Goal: Task Accomplishment & Management: Manage account settings

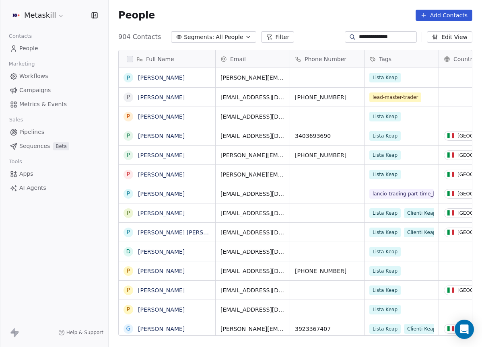
scroll to position [306, 373]
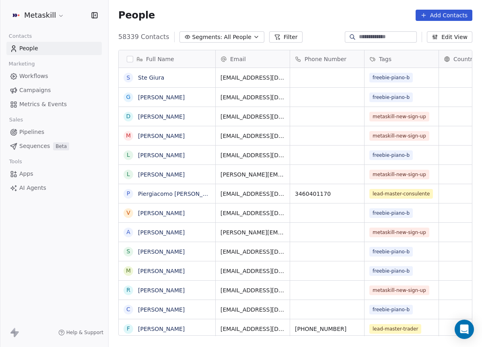
scroll to position [306, 373]
click at [45, 135] on link "Pipelines" at bounding box center [53, 131] width 95 height 13
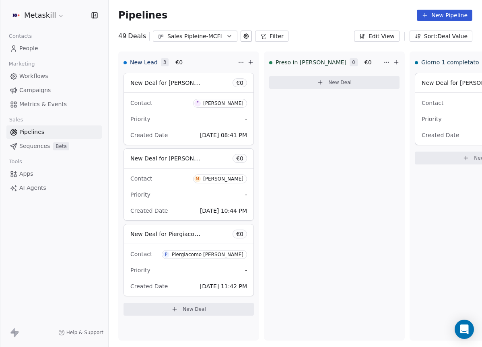
click at [202, 35] on div "Sales Pipleine-MCFI" at bounding box center [194, 36] width 55 height 8
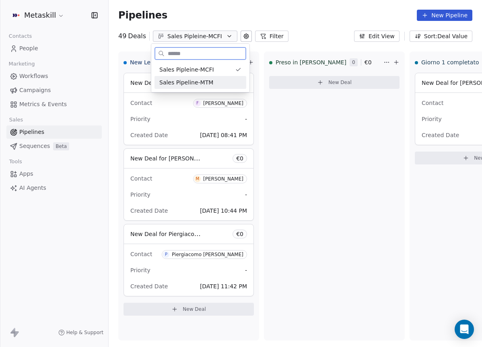
click at [226, 82] on div "Sales Pipeline-MTM" at bounding box center [200, 82] width 82 height 8
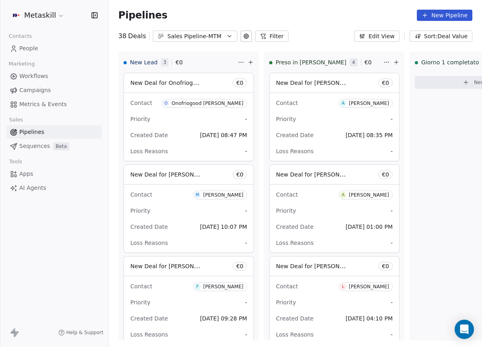
click at [218, 34] on div "Sales Pipeline-MTM" at bounding box center [194, 36] width 55 height 8
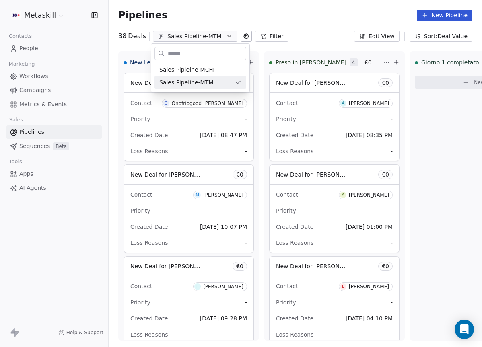
click at [436, 143] on html "Metaskill Contacts People Marketing Workflows Campaigns Metrics & Events Sales …" at bounding box center [241, 173] width 482 height 347
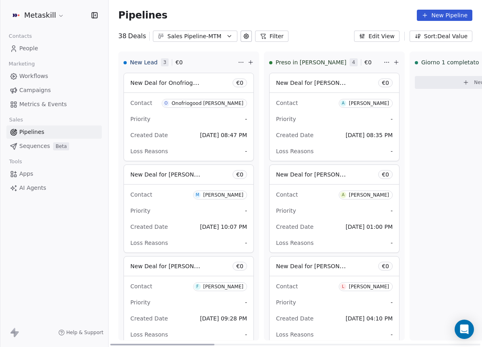
click at [255, 112] on div "New Deal for [PERSON_NAME] € 0 Contact O Onofriogood [PERSON_NAME] Priority - C…" at bounding box center [189, 206] width 140 height 267
click at [381, 104] on div "[PERSON_NAME]" at bounding box center [369, 104] width 40 height 6
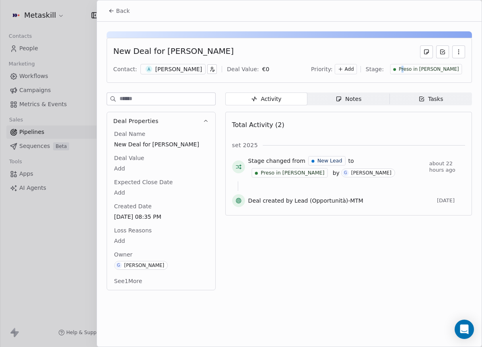
click at [432, 68] on span "Preso in [PERSON_NAME]" at bounding box center [429, 69] width 60 height 7
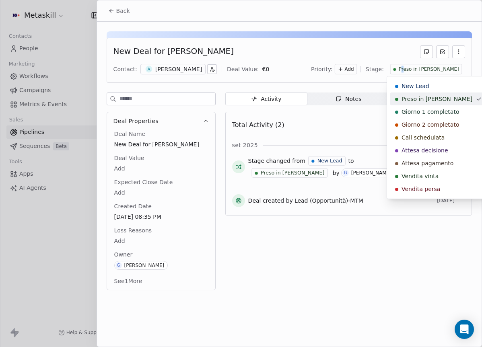
click at [421, 109] on span "Giorno 1 completato" at bounding box center [430, 112] width 58 height 8
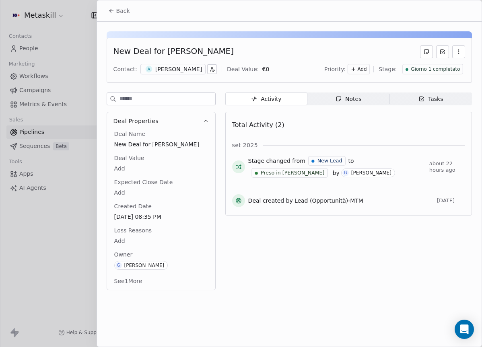
click at [129, 12] on button "Back" at bounding box center [118, 11] width 31 height 14
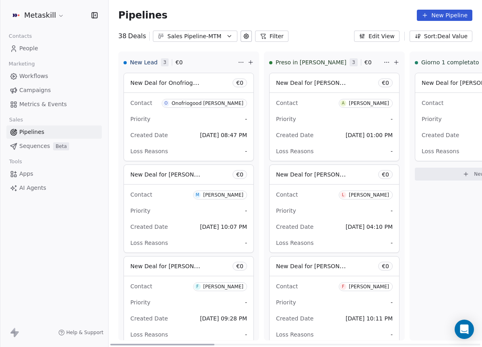
click at [359, 103] on div "[PERSON_NAME]" at bounding box center [369, 104] width 40 height 6
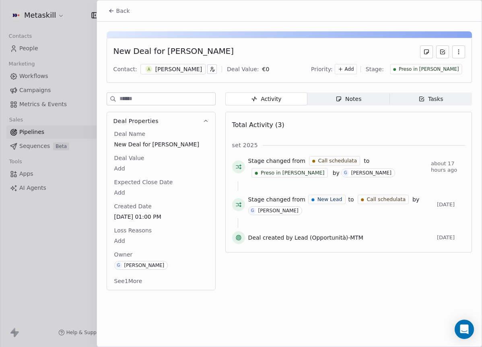
click at [456, 71] on span "Preso in [PERSON_NAME]" at bounding box center [429, 69] width 60 height 7
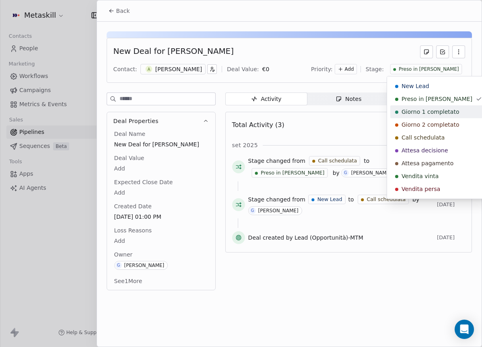
click at [421, 111] on span "Giorno 1 completato" at bounding box center [430, 112] width 58 height 8
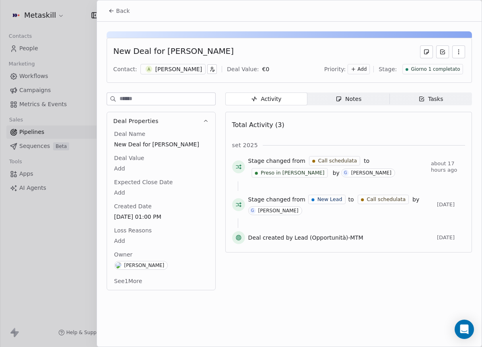
click at [120, 13] on span "Back" at bounding box center [123, 11] width 14 height 8
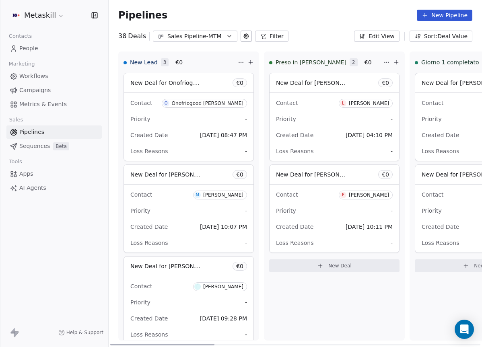
click at [368, 105] on div "[PERSON_NAME]" at bounding box center [369, 104] width 40 height 6
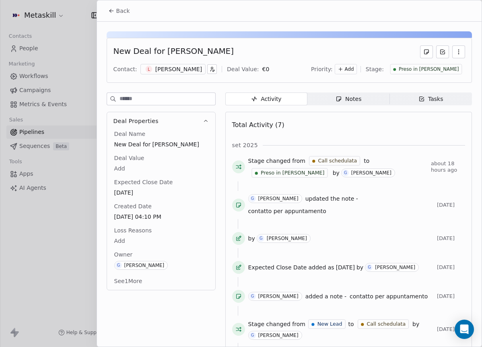
click at [450, 75] on div "New Deal for [PERSON_NAME] Contact: L [PERSON_NAME] Deal Value: € 0 Priority: A…" at bounding box center [289, 60] width 365 height 45
click at [450, 73] on div "Preso in [PERSON_NAME]" at bounding box center [426, 69] width 72 height 10
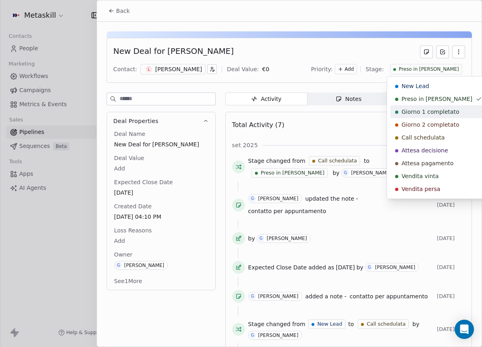
click at [436, 112] on span "Giorno 1 completato" at bounding box center [430, 112] width 58 height 8
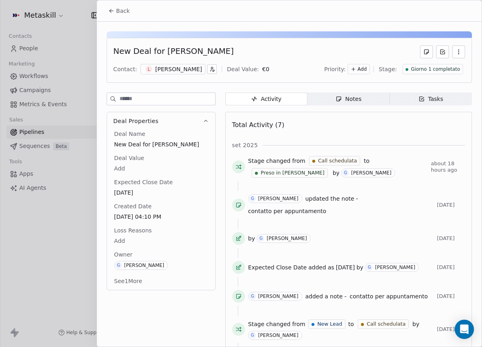
click at [133, 17] on button "Back" at bounding box center [118, 11] width 31 height 14
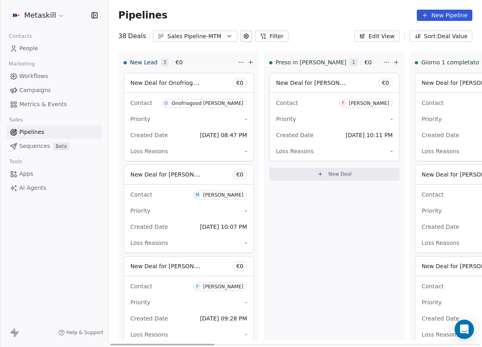
click at [371, 107] on span "F [PERSON_NAME]" at bounding box center [366, 103] width 54 height 9
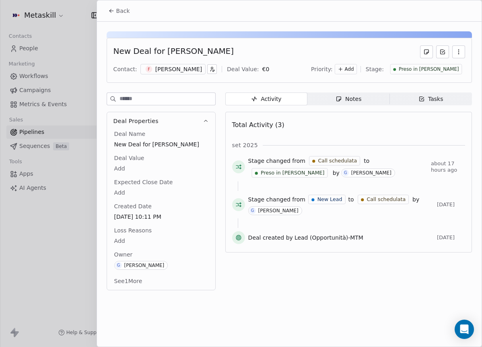
click at [435, 75] on div "New Deal for [PERSON_NAME] Contact: F [PERSON_NAME] Deal Value: € 0 Priority: A…" at bounding box center [289, 60] width 365 height 45
click at [438, 71] on span "Preso in [PERSON_NAME]" at bounding box center [429, 69] width 60 height 7
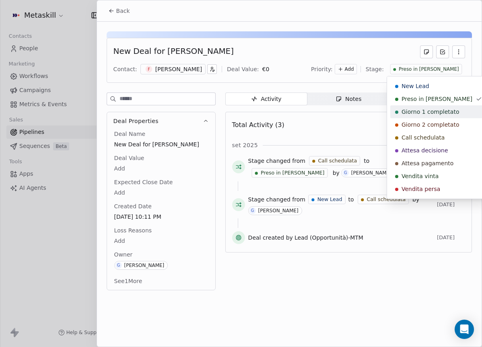
click at [431, 111] on span "Giorno 1 completato" at bounding box center [430, 112] width 58 height 8
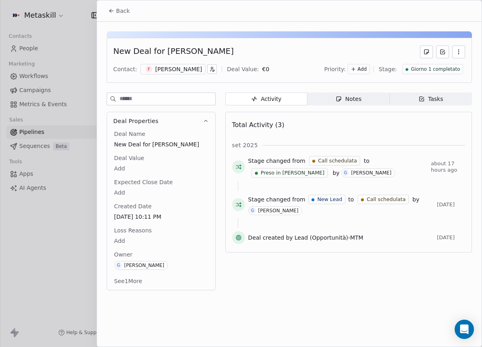
click at [119, 18] on div "Back" at bounding box center [289, 10] width 384 height 21
click at [122, 14] on span "Back" at bounding box center [123, 11] width 14 height 8
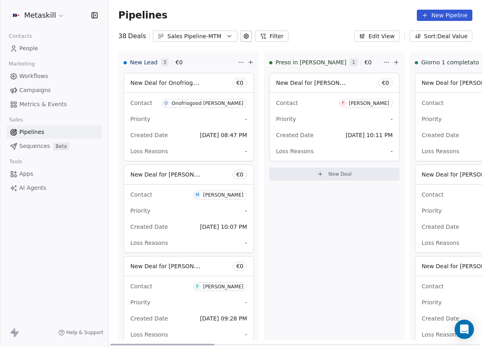
click at [365, 95] on div "Contact F [PERSON_NAME] Priority - Created Date [DATE] 10:11 PM Loss Reasons -" at bounding box center [333, 127] width 129 height 68
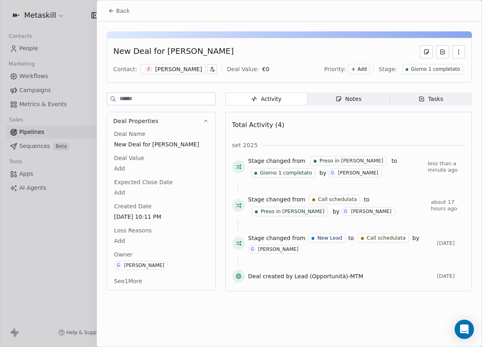
click at [117, 3] on div "Back" at bounding box center [289, 10] width 384 height 21
click at [122, 7] on span "Back" at bounding box center [123, 11] width 14 height 8
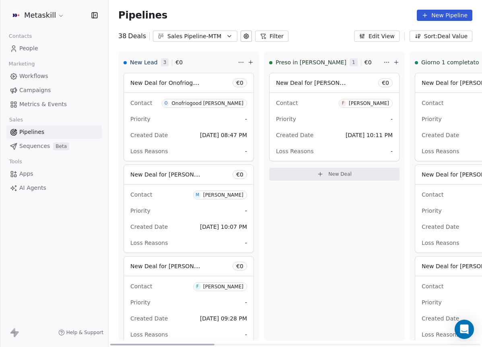
click at [197, 103] on div "Onofriogood [PERSON_NAME]" at bounding box center [208, 104] width 72 height 6
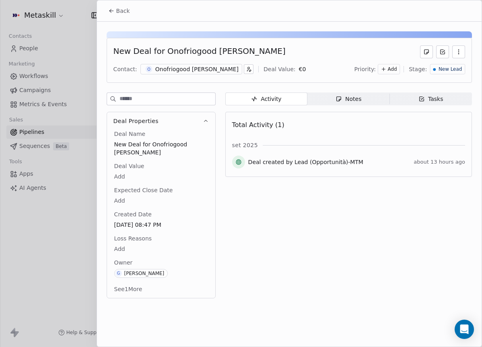
click at [131, 12] on button "Back" at bounding box center [118, 11] width 31 height 14
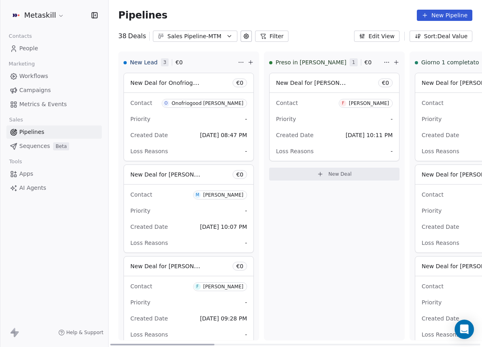
click at [223, 37] on button "Sales Pipeline-MTM" at bounding box center [195, 36] width 84 height 11
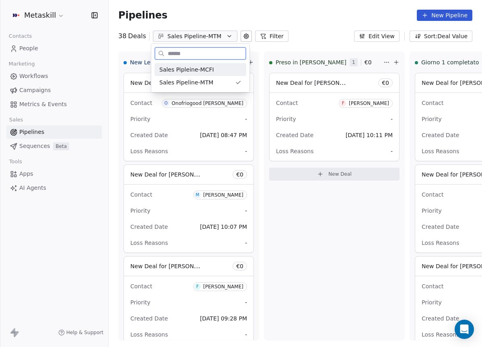
click at [229, 71] on div "Sales Pipleine-MCFI" at bounding box center [200, 70] width 82 height 8
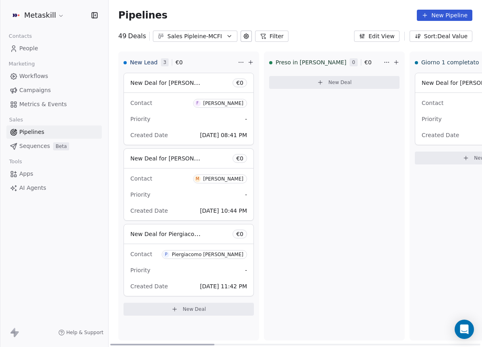
click at [235, 101] on div "[PERSON_NAME]" at bounding box center [223, 104] width 40 height 6
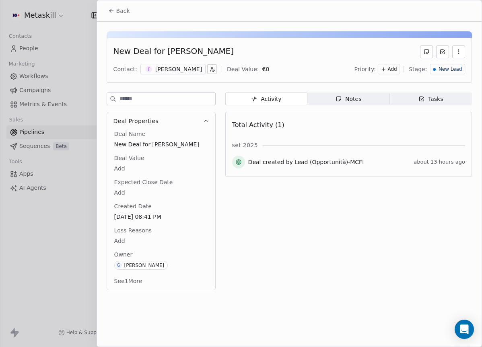
click at [187, 69] on div "[PERSON_NAME]" at bounding box center [178, 69] width 47 height 8
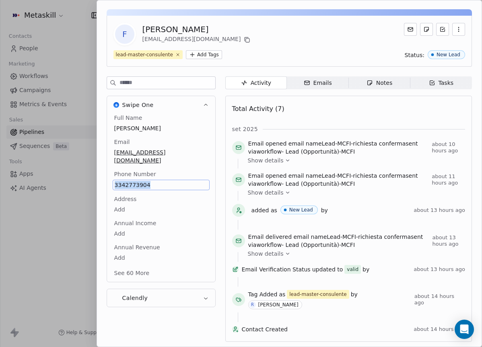
scroll to position [2, 0]
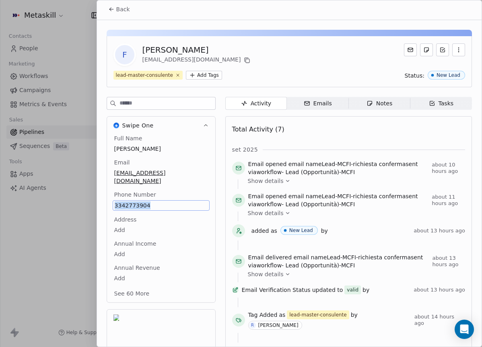
click at [206, 151] on div "Full Name [PERSON_NAME] Email [EMAIL_ADDRESS][DOMAIN_NAME] Phone Number [PHONE_…" at bounding box center [161, 216] width 97 height 165
click at [205, 160] on div "Email [EMAIL_ADDRESS][DOMAIN_NAME]" at bounding box center [161, 172] width 97 height 28
click at [362, 103] on span "Notes Notes" at bounding box center [379, 103] width 62 height 13
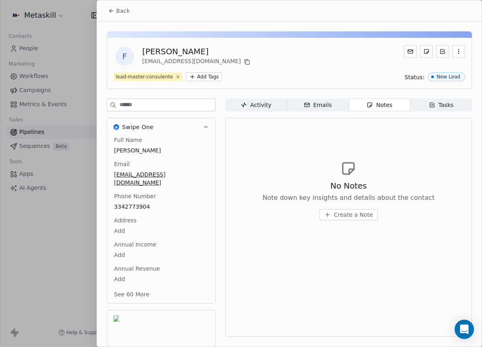
click at [346, 216] on span "Create a Note" at bounding box center [353, 215] width 39 height 8
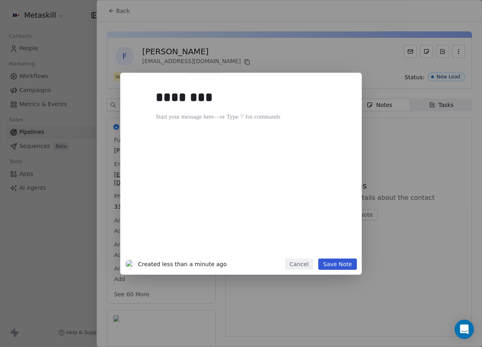
click at [420, 168] on div "******** Created less than a minute ago Cancel Save Note" at bounding box center [241, 174] width 482 height 202
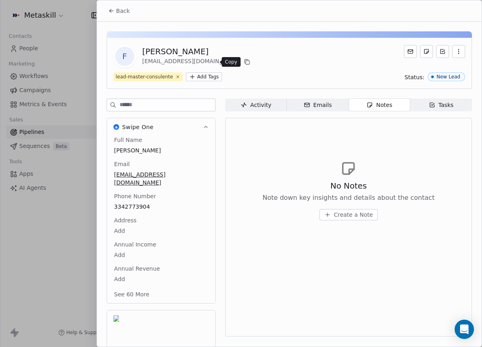
click at [242, 66] on button at bounding box center [247, 62] width 10 height 10
click at [170, 53] on div "[PERSON_NAME]" at bounding box center [197, 51] width 110 height 11
click at [171, 53] on div "[PERSON_NAME]" at bounding box center [197, 51] width 110 height 11
click at [171, 51] on div "[PERSON_NAME]" at bounding box center [197, 51] width 110 height 11
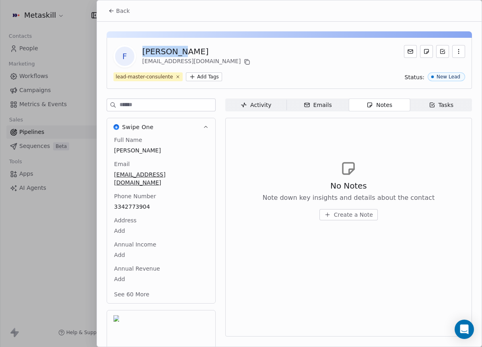
click at [171, 51] on div "[PERSON_NAME]" at bounding box center [197, 51] width 110 height 11
copy div "[PERSON_NAME]"
click at [347, 214] on span "Create a Note" at bounding box center [353, 215] width 39 height 8
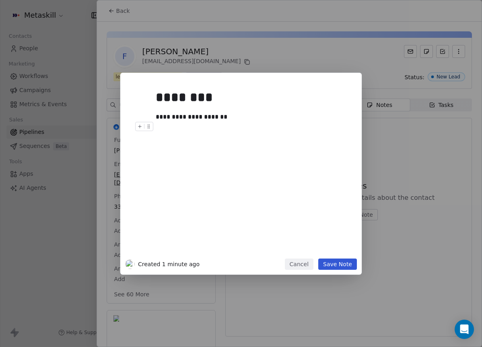
click at [345, 267] on button "Save Note" at bounding box center [337, 264] width 39 height 11
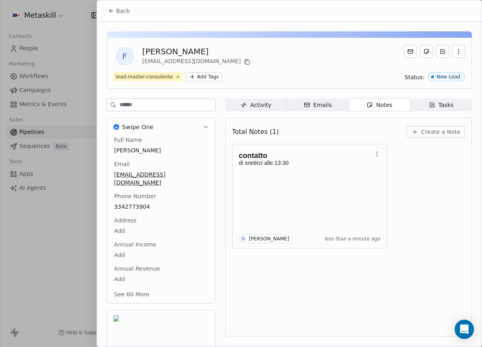
click at [123, 6] on button "Back" at bounding box center [118, 11] width 31 height 14
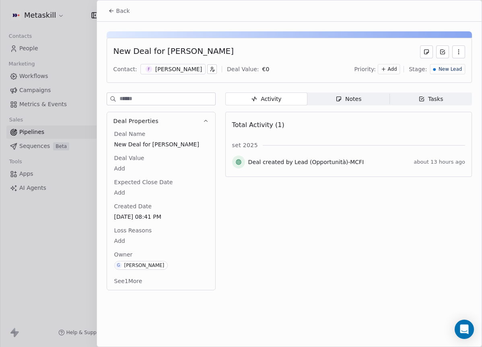
click at [448, 70] on span "New Lead" at bounding box center [449, 69] width 23 height 7
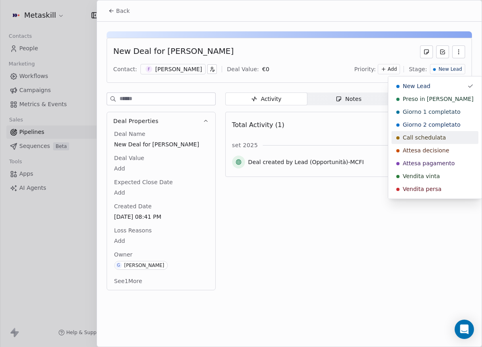
click at [443, 136] on span "Call schedulata" at bounding box center [424, 138] width 43 height 8
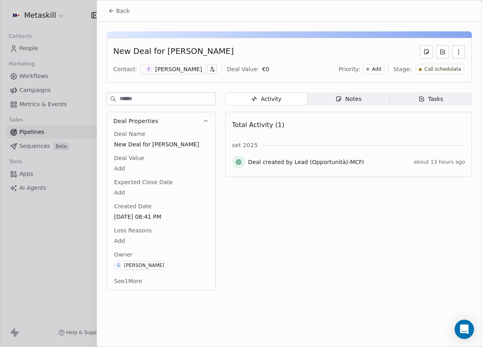
click at [113, 15] on button "Back" at bounding box center [118, 11] width 31 height 14
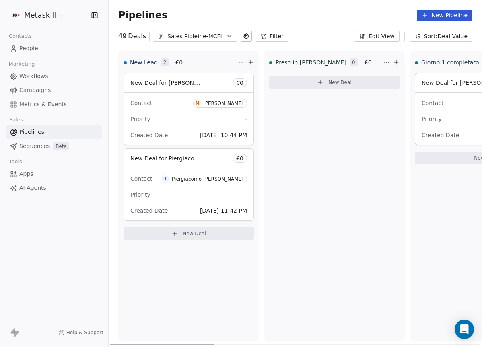
click at [226, 101] on div "[PERSON_NAME]" at bounding box center [223, 104] width 40 height 6
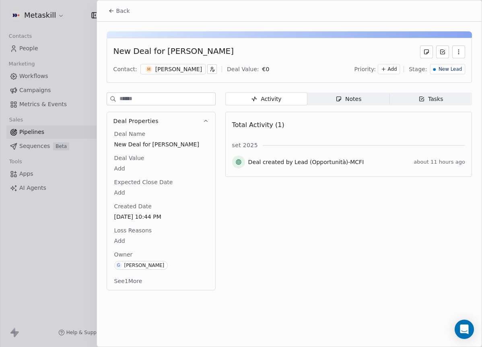
click at [183, 69] on div "[PERSON_NAME]" at bounding box center [178, 69] width 47 height 8
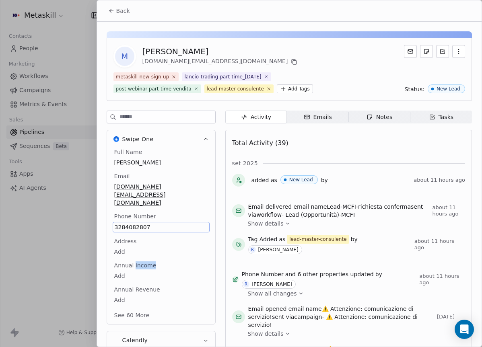
scroll to position [38, 0]
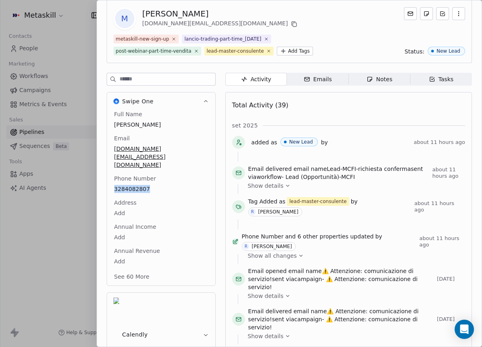
drag, startPoint x: 375, startPoint y: 83, endPoint x: 370, endPoint y: 78, distance: 6.8
click at [373, 80] on span "Notes Notes" at bounding box center [379, 79] width 62 height 13
click at [373, 83] on div "Notes" at bounding box center [379, 79] width 26 height 8
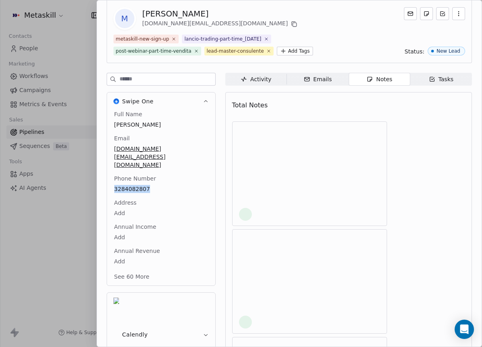
scroll to position [7, 0]
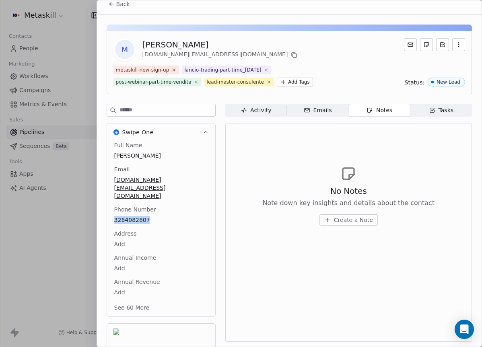
click at [345, 220] on span "Create a Note" at bounding box center [353, 220] width 39 height 8
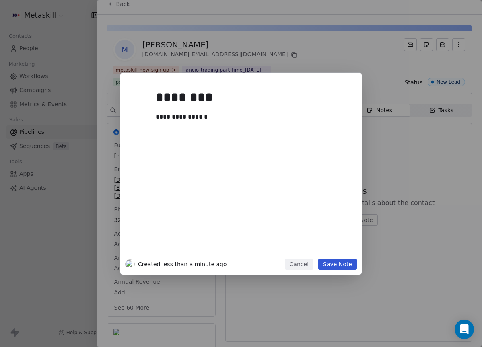
click at [404, 157] on div "**********" at bounding box center [241, 174] width 482 height 202
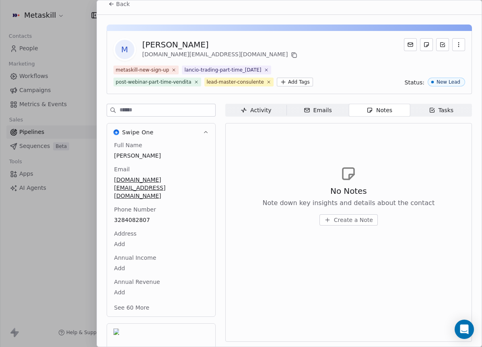
click at [365, 218] on span "Create a Note" at bounding box center [353, 220] width 39 height 8
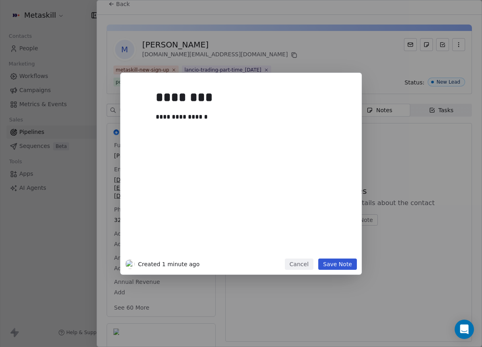
click at [255, 130] on div at bounding box center [253, 127] width 195 height 10
click at [206, 114] on div "**********" at bounding box center [253, 117] width 195 height 10
click at [206, 113] on div "**********" at bounding box center [253, 117] width 195 height 10
click at [207, 113] on div "**********" at bounding box center [253, 117] width 195 height 10
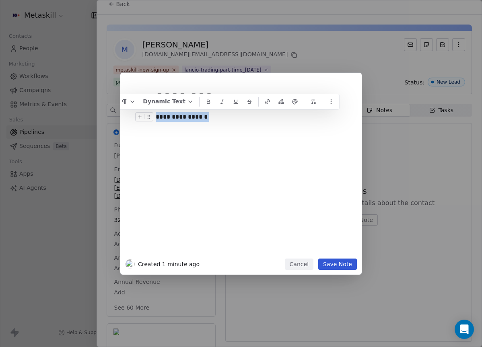
click at [201, 114] on div "**********" at bounding box center [253, 117] width 195 height 10
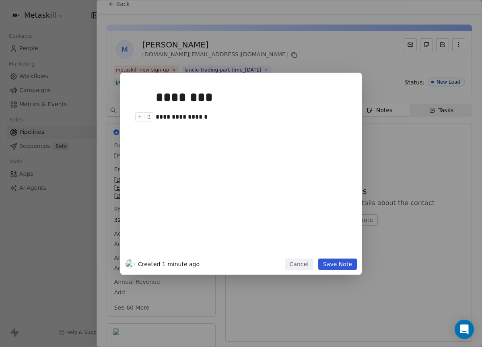
click at [203, 115] on div "**********" at bounding box center [253, 117] width 195 height 10
click at [347, 264] on button "Save Note" at bounding box center [337, 264] width 39 height 11
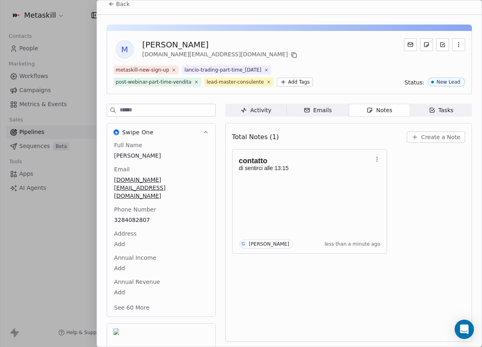
click at [162, 45] on div "[PERSON_NAME]" at bounding box center [220, 44] width 157 height 11
copy div "[PERSON_NAME]"
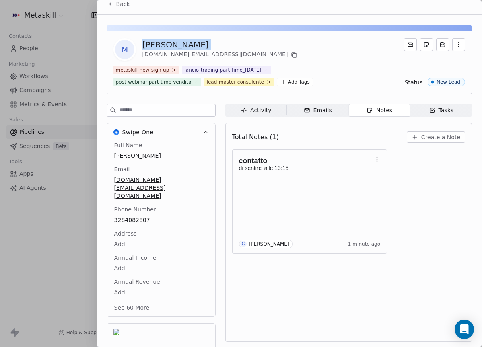
click at [119, 7] on span "Back" at bounding box center [123, 4] width 14 height 8
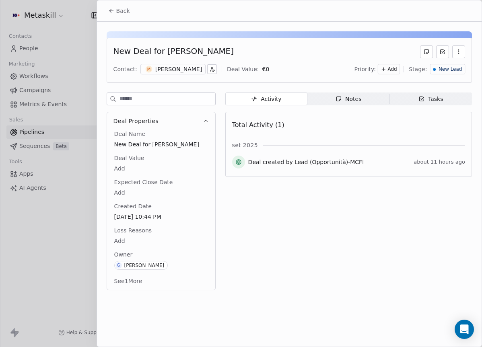
click at [448, 66] on span "New Lead" at bounding box center [449, 69] width 23 height 7
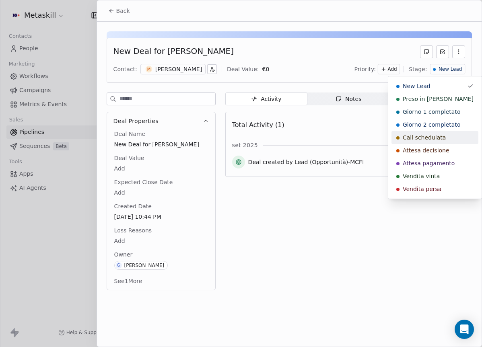
click at [428, 140] on span "Call schedulata" at bounding box center [424, 138] width 43 height 8
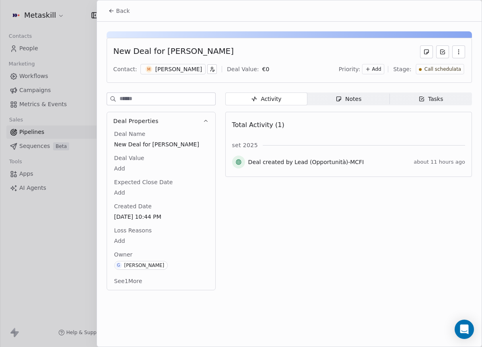
click at [119, 2] on div "Back" at bounding box center [289, 10] width 384 height 21
click at [121, 4] on button "Back" at bounding box center [118, 11] width 31 height 14
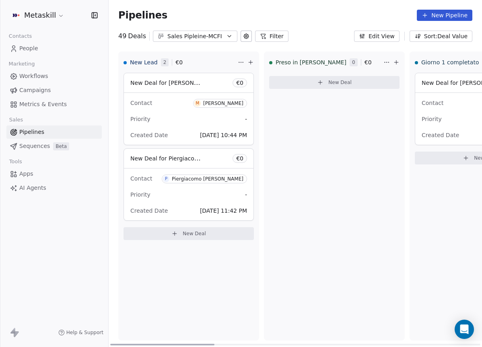
click at [212, 177] on div "Piergiacomo [PERSON_NAME]" at bounding box center [208, 179] width 72 height 6
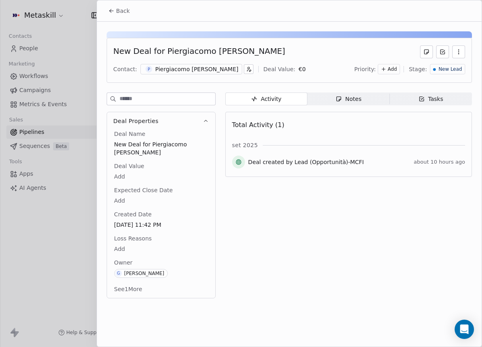
click at [161, 67] on div "Piergiacomo [PERSON_NAME]" at bounding box center [196, 69] width 83 height 8
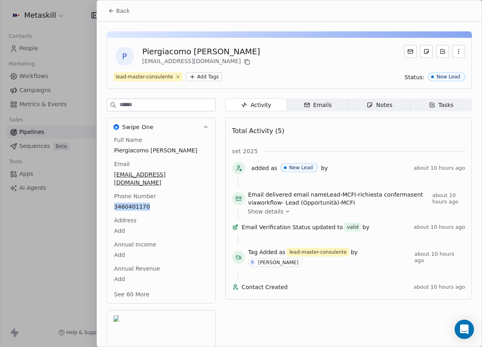
click at [392, 103] on span "Notes Notes" at bounding box center [379, 105] width 62 height 13
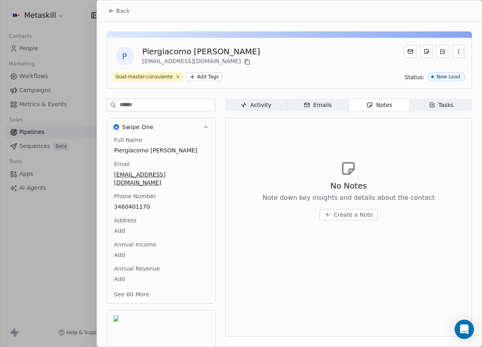
click at [364, 228] on div "No Notes Note down key insights and details about the contact Create a Note" at bounding box center [348, 190] width 233 height 99
click at [362, 217] on span "Create a Note" at bounding box center [353, 215] width 39 height 8
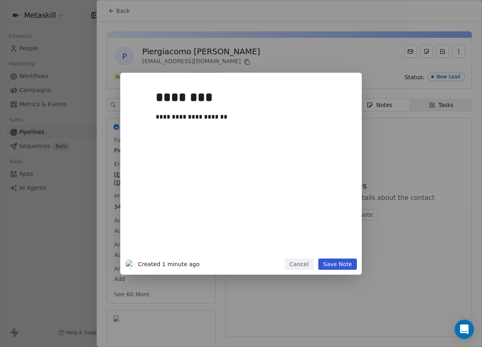
click at [332, 259] on button "Save Note" at bounding box center [337, 264] width 39 height 11
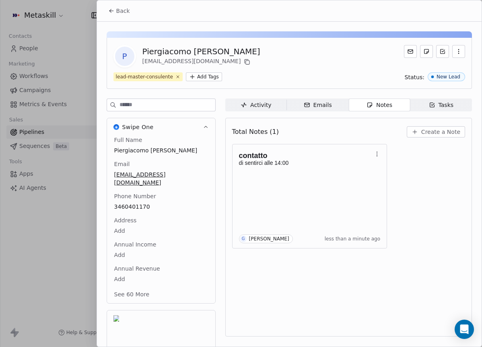
click at [183, 51] on div "Piergiacomo [PERSON_NAME]" at bounding box center [201, 51] width 118 height 11
click at [182, 49] on div "Piergiacomo [PERSON_NAME]" at bounding box center [201, 51] width 118 height 11
click at [183, 49] on div "Piergiacomo [PERSON_NAME]" at bounding box center [201, 51] width 118 height 11
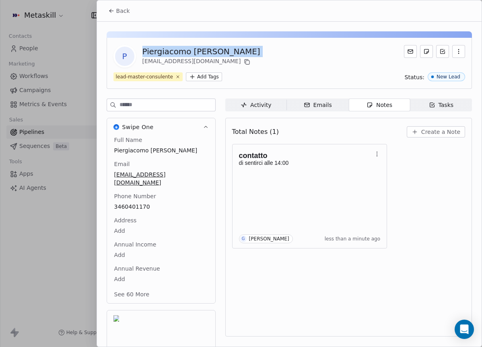
click at [183, 49] on div "Piergiacomo [PERSON_NAME]" at bounding box center [201, 51] width 118 height 11
copy div "Piergiacomo [PERSON_NAME]"
click at [164, 2] on div "Back" at bounding box center [289, 10] width 384 height 21
click at [304, 75] on div "lead-master-consulente Add Tags Status: New Lead" at bounding box center [288, 76] width 351 height 9
drag, startPoint x: 121, startPoint y: 14, endPoint x: 134, endPoint y: 20, distance: 14.6
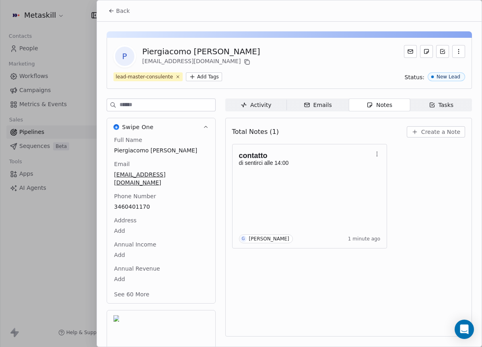
click at [121, 14] on span "Back" at bounding box center [123, 11] width 14 height 8
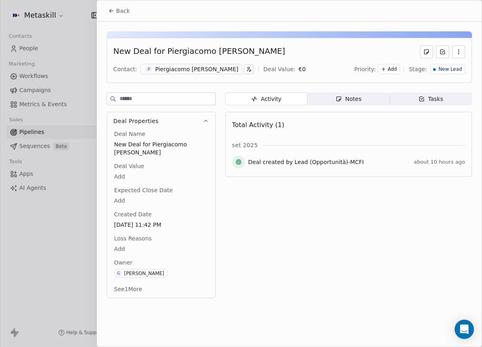
click at [440, 70] on span "New Lead" at bounding box center [449, 69] width 23 height 7
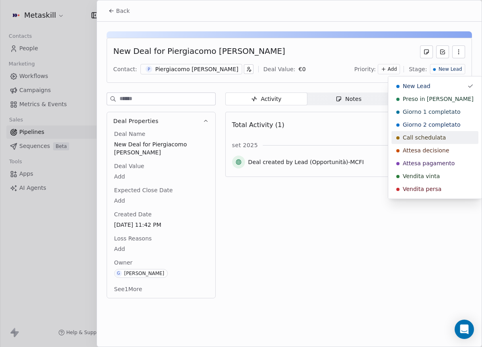
click at [440, 143] on div "Call schedulata" at bounding box center [434, 137] width 87 height 13
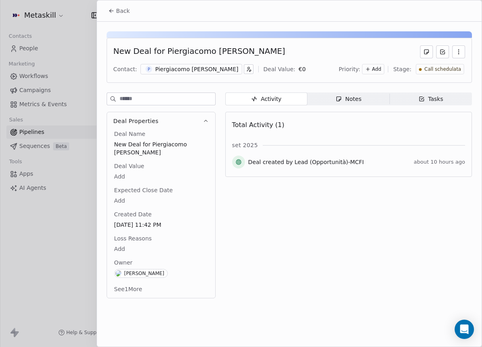
click at [122, 10] on span "Back" at bounding box center [123, 11] width 14 height 8
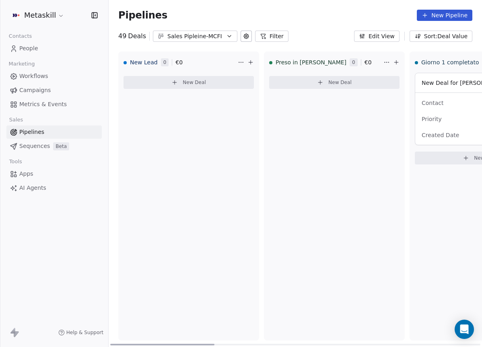
click at [191, 34] on div "Sales Pipleine-MCFI" at bounding box center [194, 36] width 55 height 8
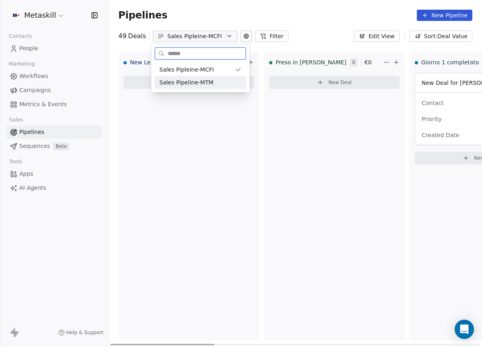
click at [208, 83] on span "Sales Pipeline-MTM" at bounding box center [186, 82] width 54 height 8
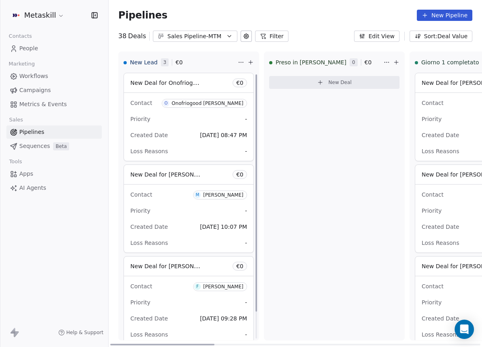
click at [207, 103] on div "Onofriogood [PERSON_NAME]" at bounding box center [208, 104] width 72 height 6
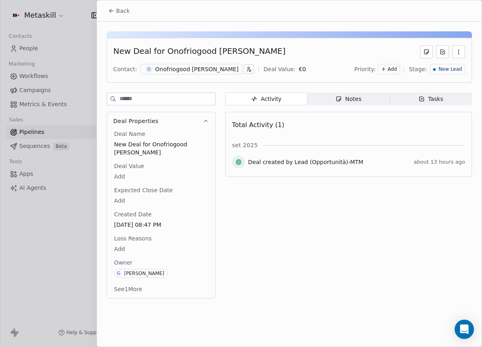
click at [219, 71] on div "Onofriogood [PERSON_NAME]" at bounding box center [196, 69] width 83 height 8
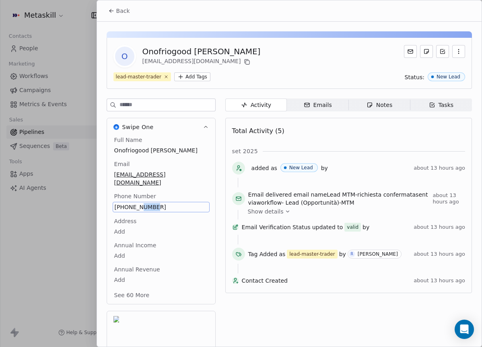
click at [126, 203] on span "[PHONE_NUMBER]" at bounding box center [161, 207] width 93 height 8
click at [130, 203] on span "[PHONE_NUMBER]" at bounding box center [161, 207] width 93 height 8
click at [130, 199] on input "**********" at bounding box center [160, 204] width 93 height 16
click at [207, 174] on html "Metaskill Contacts People Marketing Workflows Campaigns Metrics & Events Sales …" at bounding box center [241, 173] width 482 height 347
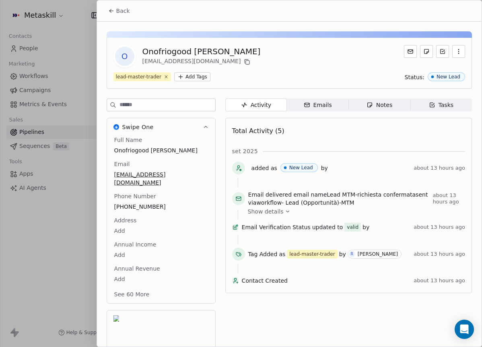
click at [388, 106] on div "Notes" at bounding box center [379, 105] width 26 height 8
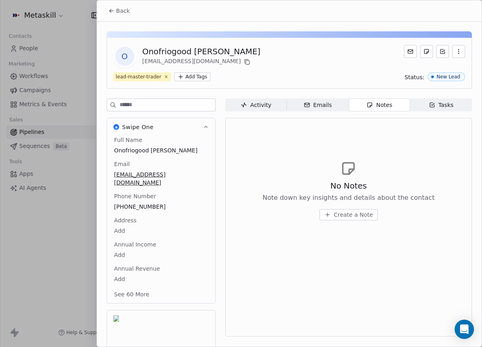
click at [336, 212] on span "Create a Note" at bounding box center [353, 215] width 39 height 8
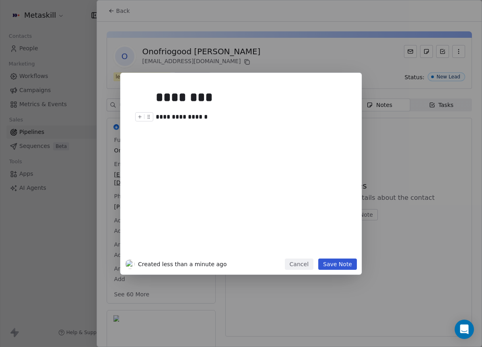
click at [353, 264] on button "Save Note" at bounding box center [337, 264] width 39 height 11
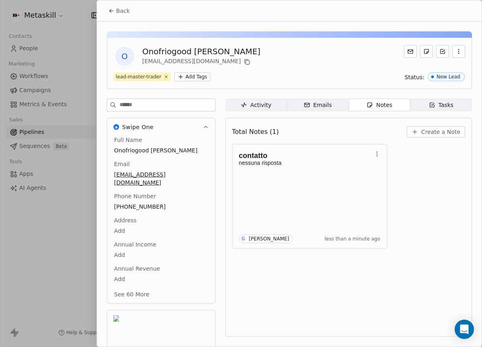
click at [127, 7] on span "Back" at bounding box center [123, 11] width 14 height 8
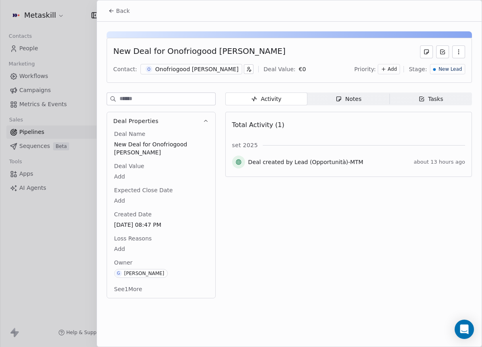
click at [462, 67] on div "New Lead" at bounding box center [447, 69] width 35 height 10
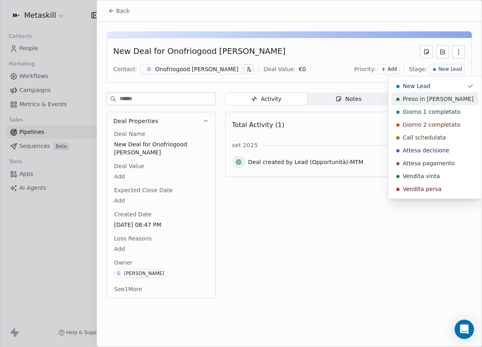
click at [436, 102] on span "Preso in [PERSON_NAME]" at bounding box center [438, 99] width 71 height 8
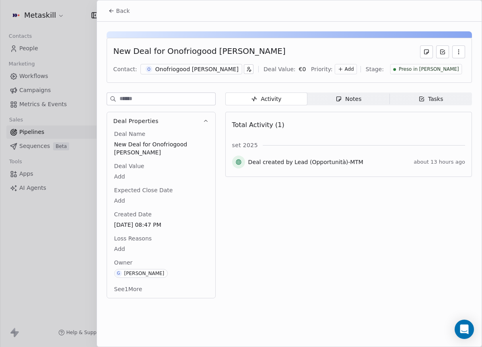
click at [123, 12] on span "Back" at bounding box center [123, 11] width 14 height 8
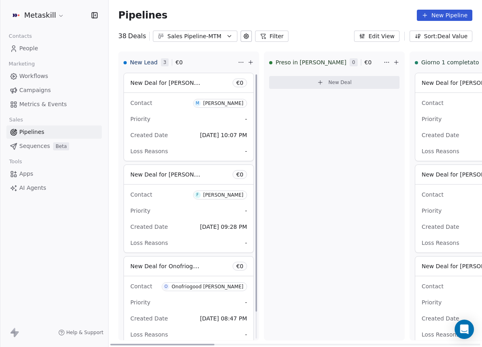
click at [224, 103] on div "[PERSON_NAME]" at bounding box center [223, 104] width 40 height 6
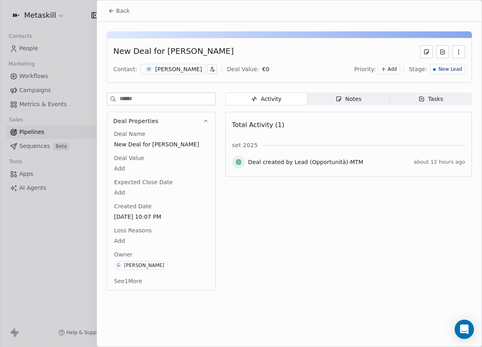
click at [183, 73] on div "M [PERSON_NAME]" at bounding box center [172, 69] width 65 height 10
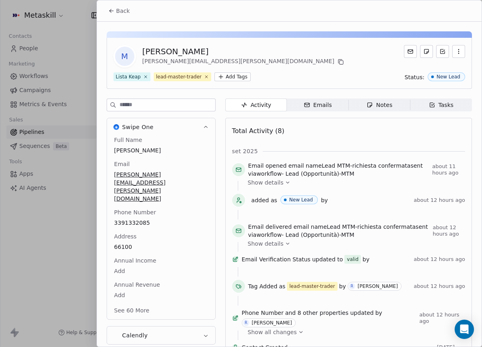
scroll to position [26, 0]
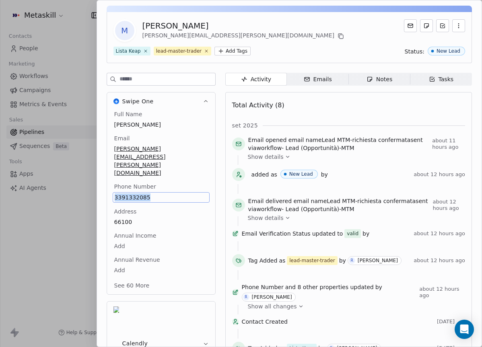
click at [376, 82] on div "Notes" at bounding box center [379, 79] width 26 height 8
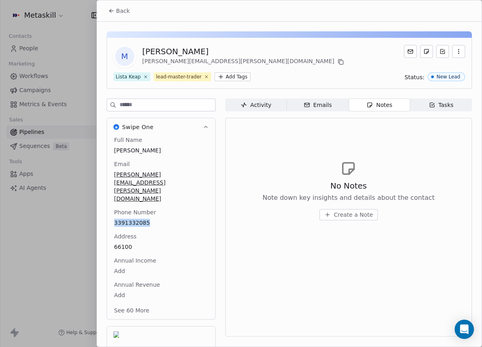
click at [336, 216] on span "Create a Note" at bounding box center [353, 215] width 39 height 8
click at [409, 160] on div "******** Created 1 minute ago Cancel Save Note" at bounding box center [241, 174] width 482 height 202
click at [345, 214] on span "Create a Note" at bounding box center [353, 215] width 39 height 8
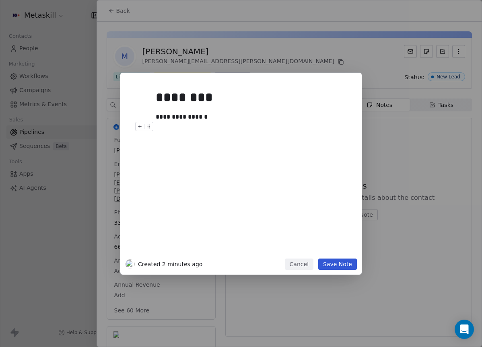
click at [341, 260] on button "Save Note" at bounding box center [337, 264] width 39 height 11
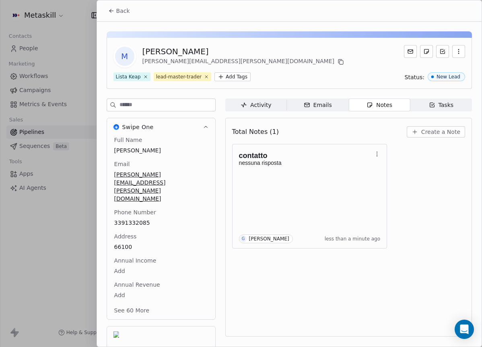
click at [115, 13] on button "Back" at bounding box center [118, 11] width 31 height 14
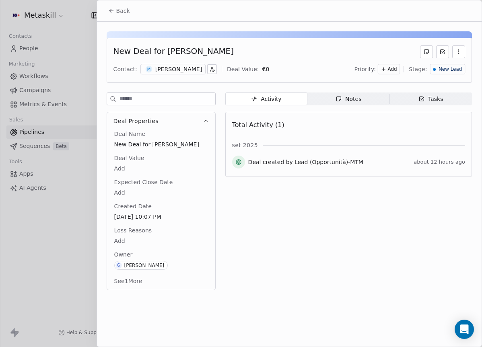
click at [440, 70] on span "New Lead" at bounding box center [449, 69] width 23 height 7
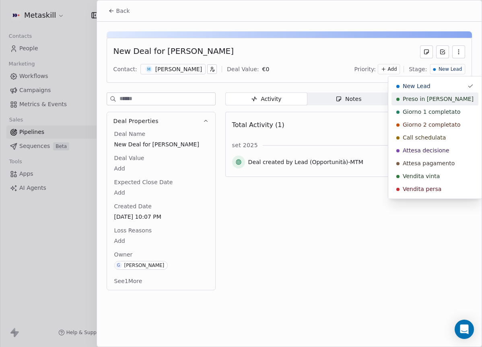
click at [427, 100] on span "Preso in [PERSON_NAME]" at bounding box center [438, 99] width 71 height 8
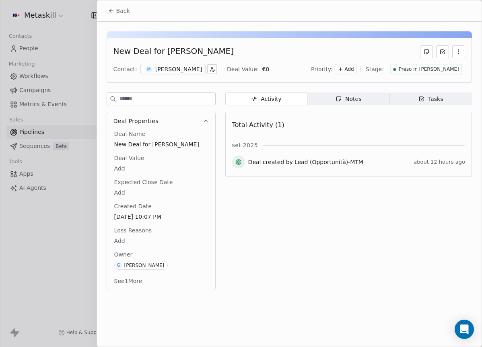
click at [105, 16] on button "Back" at bounding box center [118, 11] width 31 height 14
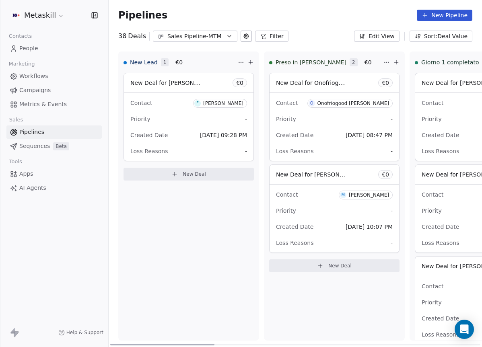
click at [214, 105] on div "[PERSON_NAME]" at bounding box center [223, 104] width 40 height 6
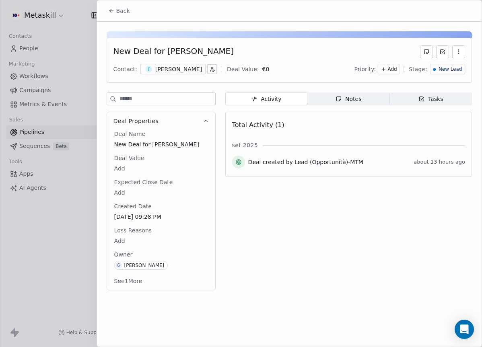
click at [157, 67] on div "[PERSON_NAME]" at bounding box center [178, 69] width 47 height 8
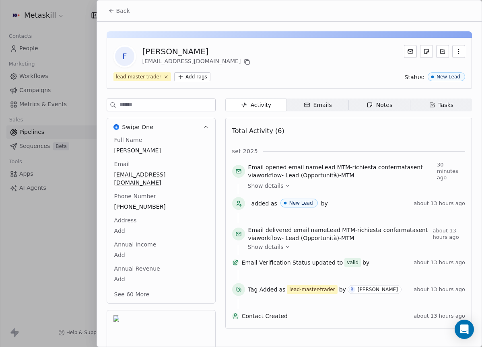
click at [138, 203] on span "[PHONE_NUMBER]" at bounding box center [161, 207] width 94 height 8
click at [138, 203] on span "[PHONE_NUMBER]" at bounding box center [161, 207] width 93 height 8
click at [138, 196] on input "**********" at bounding box center [160, 204] width 93 height 16
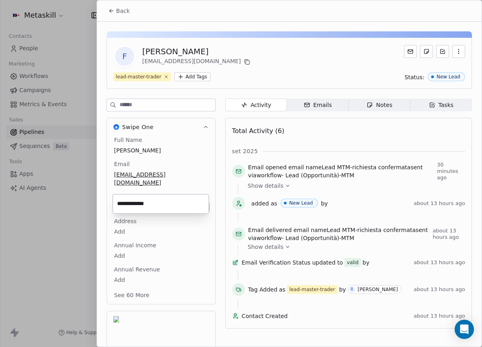
click at [138, 196] on input "**********" at bounding box center [160, 204] width 93 height 16
click at [137, 200] on input "**********" at bounding box center [160, 204] width 93 height 16
click at [138, 200] on input "**********" at bounding box center [160, 204] width 93 height 16
click at [212, 123] on html "Metaskill Contacts People Marketing Workflows Campaigns Metrics & Events Sales …" at bounding box center [241, 173] width 482 height 347
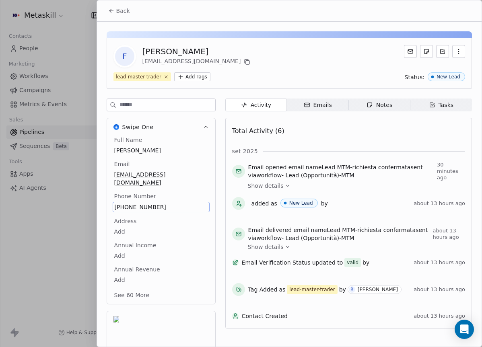
click at [144, 203] on div "[PHONE_NUMBER]" at bounding box center [161, 207] width 97 height 10
click at [147, 203] on span "[PHONE_NUMBER]" at bounding box center [161, 207] width 93 height 8
click at [148, 196] on input "**********" at bounding box center [160, 204] width 93 height 16
click at [140, 205] on input "**********" at bounding box center [160, 204] width 93 height 16
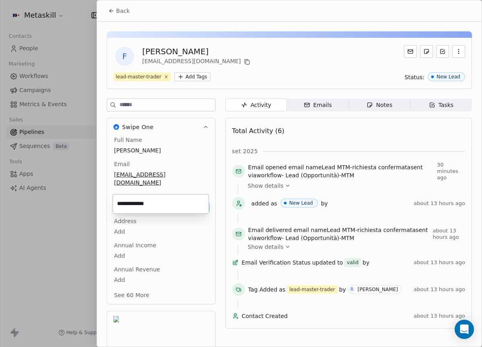
click at [141, 205] on input "**********" at bounding box center [160, 204] width 93 height 16
click at [193, 159] on html "Metaskill Contacts People Marketing Workflows Campaigns Metrics & Events Sales …" at bounding box center [241, 173] width 482 height 347
click at [192, 54] on div "[PERSON_NAME]" at bounding box center [197, 51] width 110 height 11
click at [192, 53] on div "[PERSON_NAME]" at bounding box center [197, 51] width 110 height 11
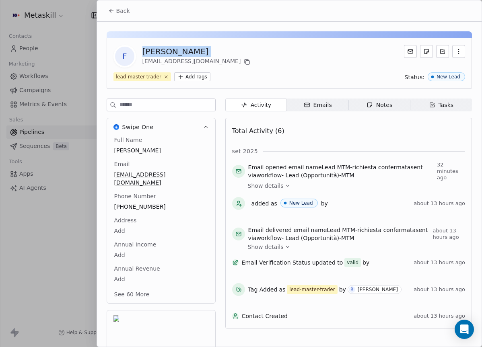
click at [192, 53] on div "[PERSON_NAME]" at bounding box center [197, 51] width 110 height 11
copy div "[PERSON_NAME]"
click at [323, 86] on div "F [PERSON_NAME] [EMAIL_ADDRESS][DOMAIN_NAME] lead-master-trader Add Tags Status…" at bounding box center [289, 63] width 365 height 51
click at [131, 12] on button "Back" at bounding box center [118, 11] width 31 height 14
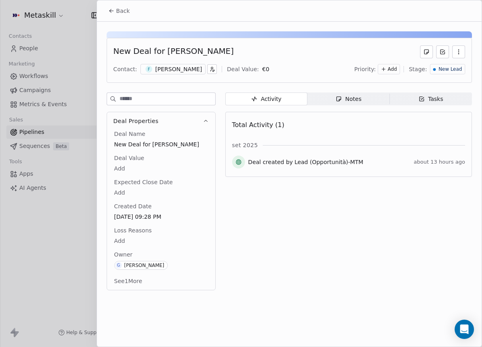
click at [450, 68] on span "New Lead" at bounding box center [449, 69] width 23 height 7
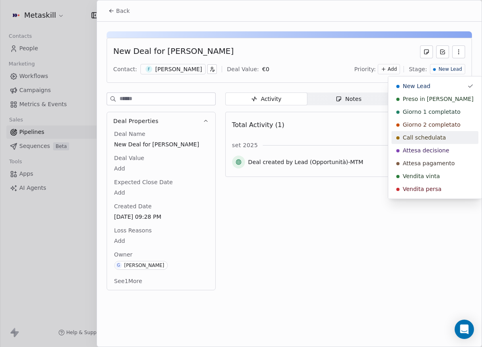
click at [438, 136] on span "Call schedulata" at bounding box center [424, 138] width 43 height 8
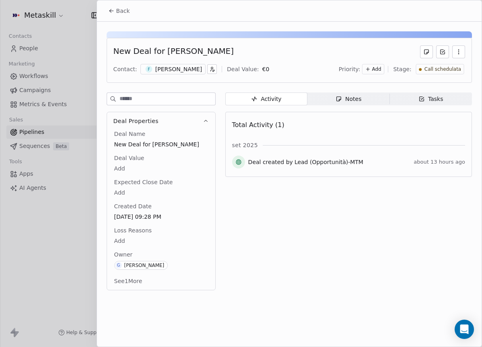
click at [116, 5] on button "Back" at bounding box center [118, 11] width 31 height 14
